Goal: Check status

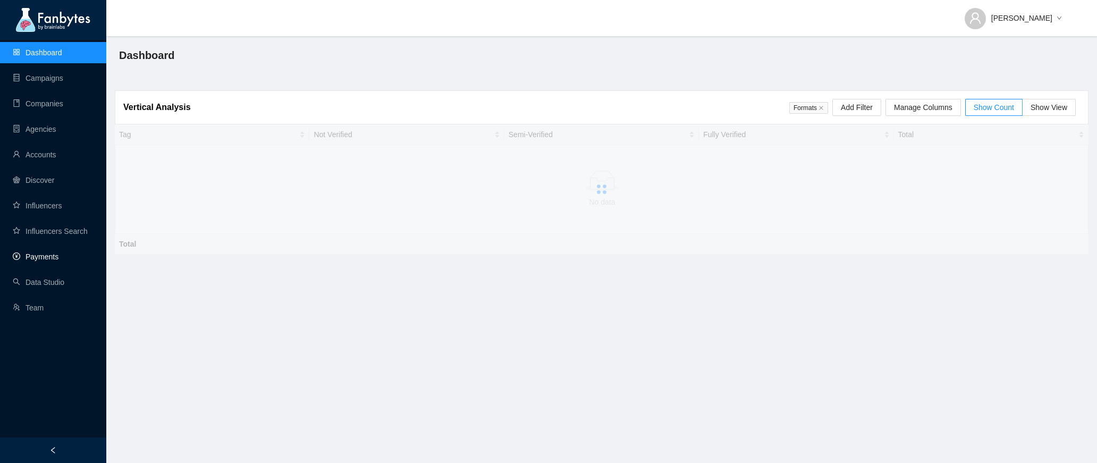
click at [21, 257] on link "Payments" at bounding box center [36, 257] width 46 height 9
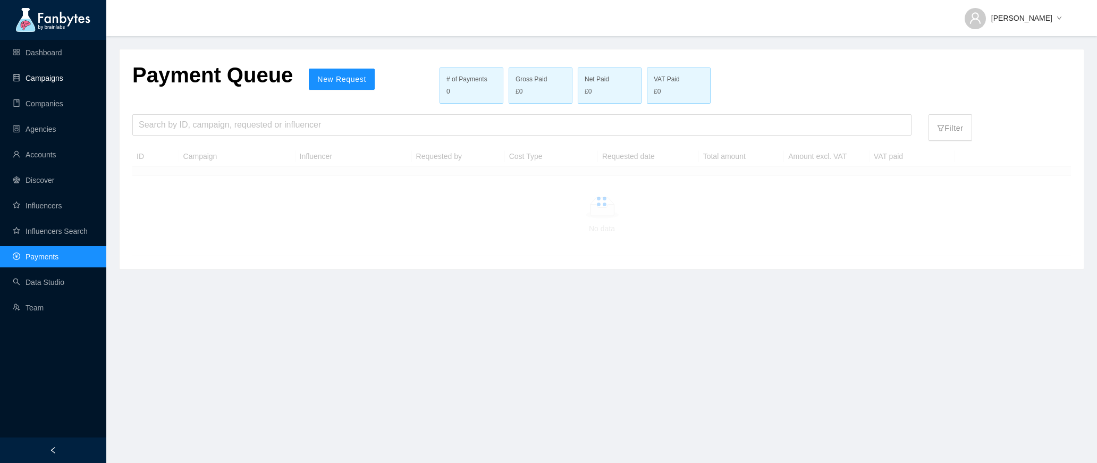
click at [26, 74] on link "Campaigns" at bounding box center [38, 78] width 51 height 9
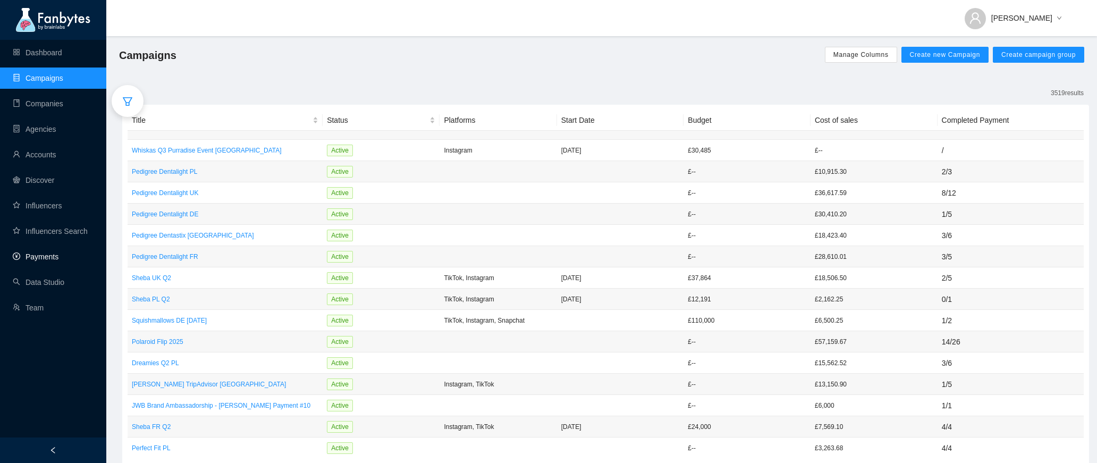
click at [38, 258] on link "Payments" at bounding box center [36, 257] width 46 height 9
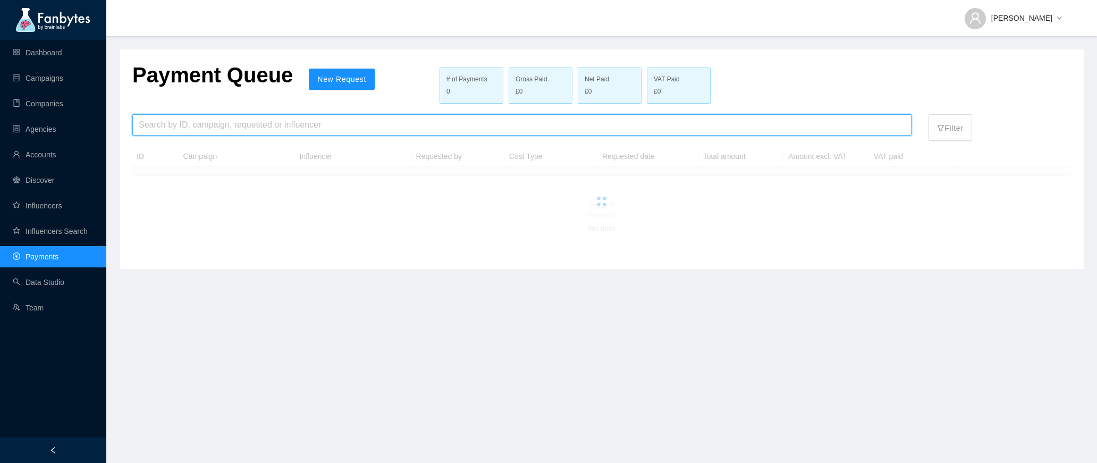
click at [192, 118] on input "search" at bounding box center [522, 125] width 767 height 20
type input "******"
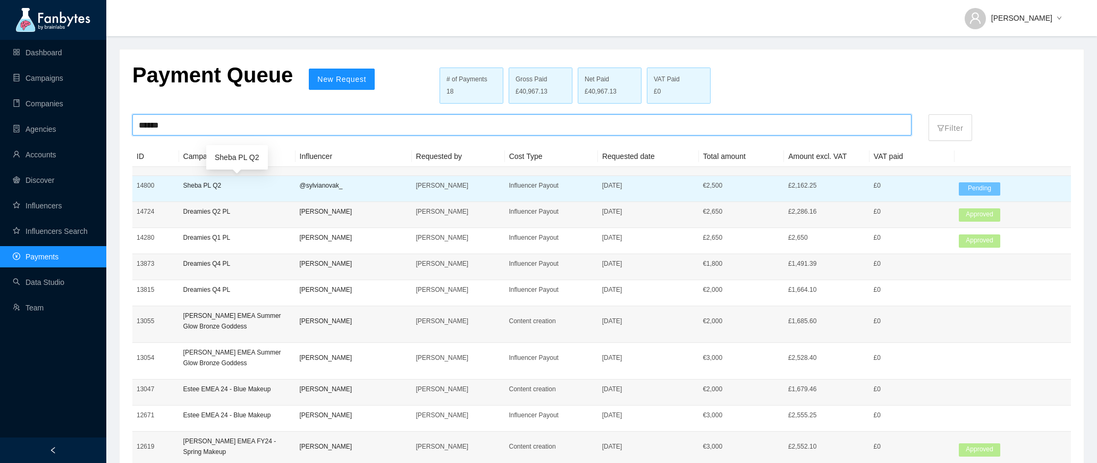
click at [223, 186] on p "Sheba PL Q2" at bounding box center [237, 185] width 108 height 11
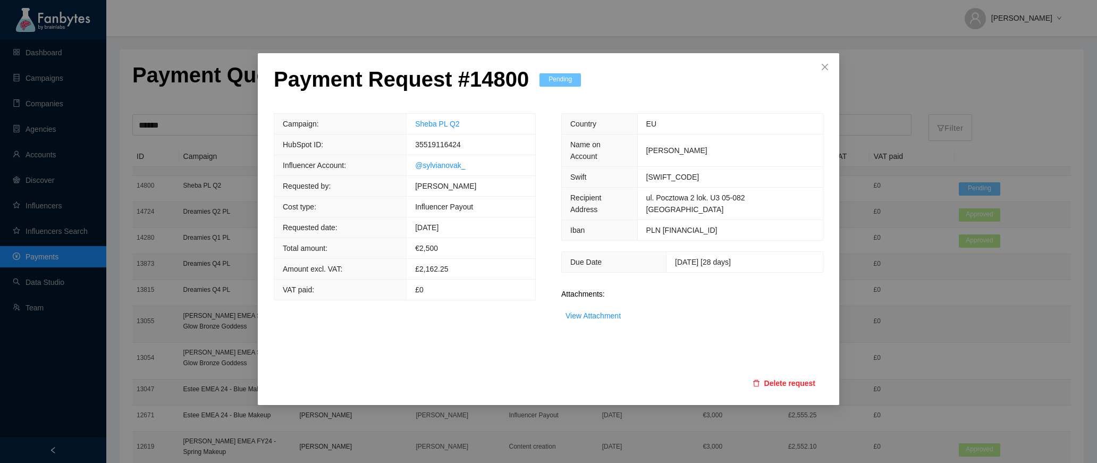
click at [204, 137] on div "Payment Request # 14800 Pending Campaign: Sheba PL Q2 HubSpot ID: 35519116424 I…" at bounding box center [548, 231] width 1097 height 463
click at [827, 65] on icon "close" at bounding box center [825, 67] width 6 height 6
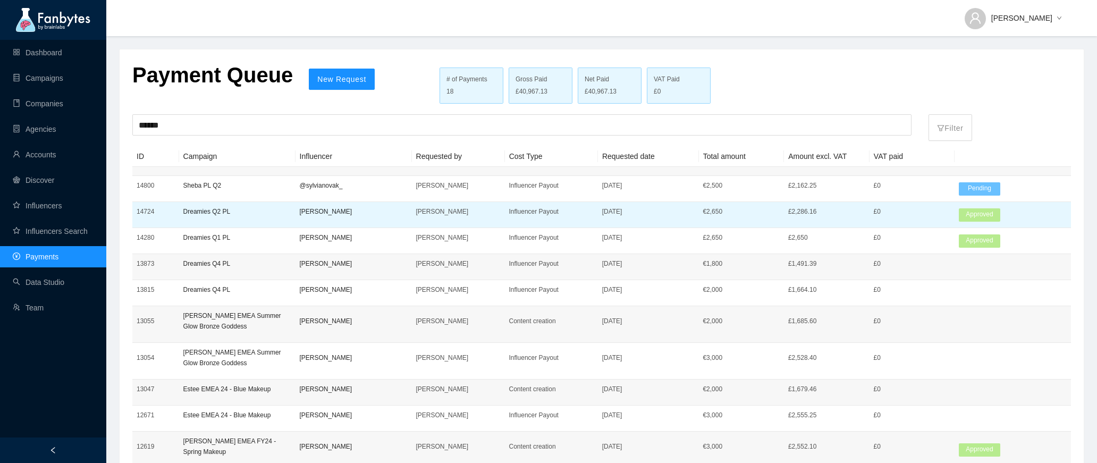
click at [244, 216] on p "Dreamies Q2 PL" at bounding box center [237, 211] width 108 height 11
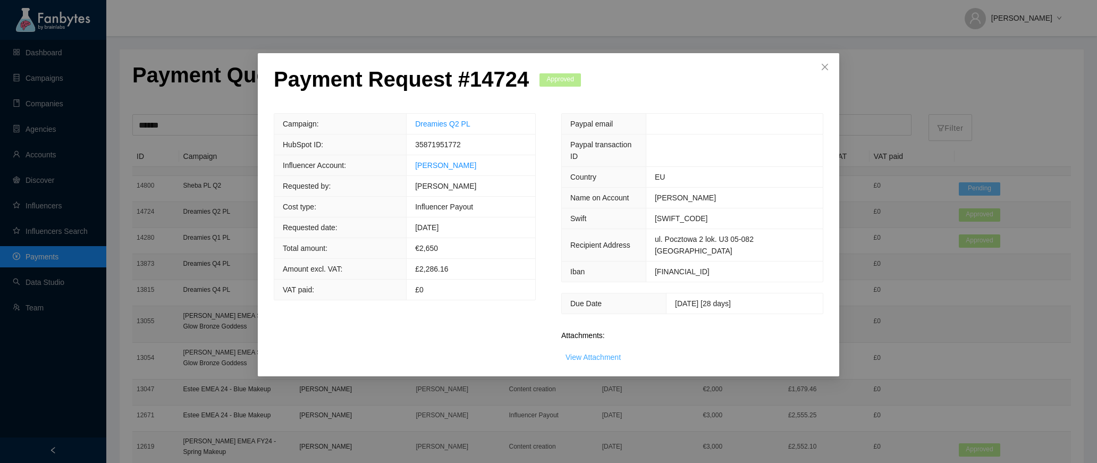
click at [582, 353] on link "View Attachment" at bounding box center [593, 357] width 55 height 9
